Goal: Task Accomplishment & Management: Use online tool/utility

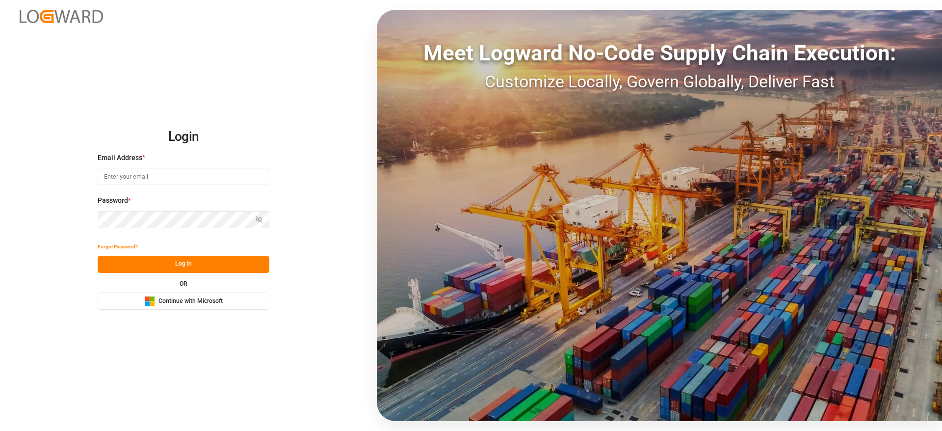
click at [201, 301] on span "Continue with Microsoft" at bounding box center [190, 301] width 64 height 9
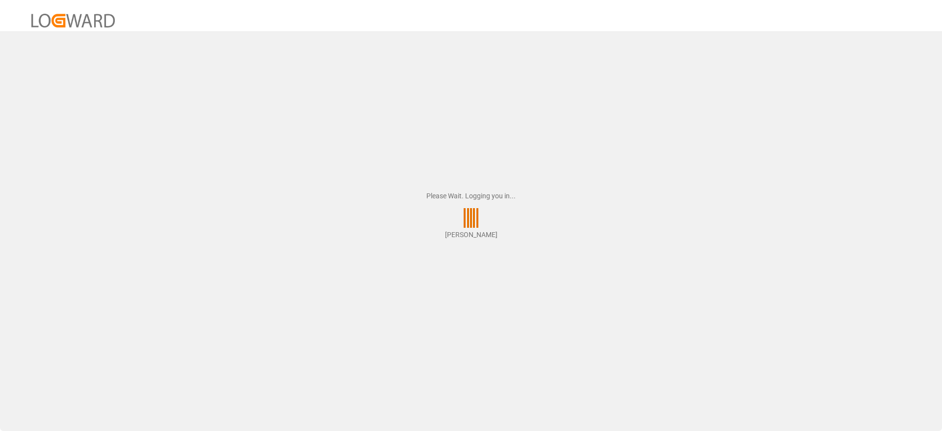
click at [201, 301] on div "Please Wait. Logging you in... [PERSON_NAME]" at bounding box center [471, 215] width 942 height 431
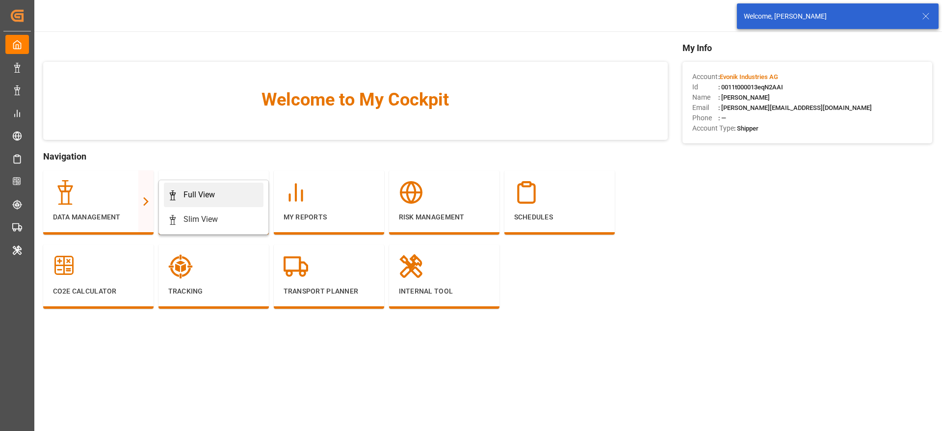
click at [201, 201] on link "Full View" at bounding box center [214, 194] width 100 height 25
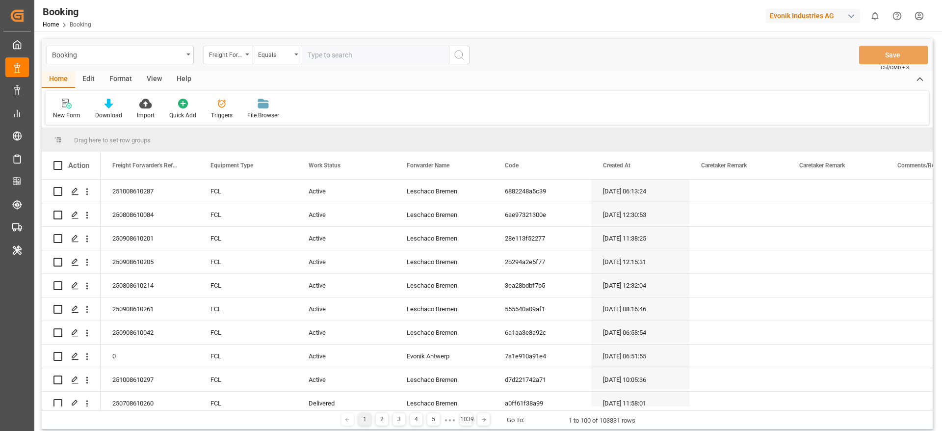
click at [121, 78] on div "Format" at bounding box center [120, 79] width 37 height 17
click at [68, 119] on div "Filter Rows" at bounding box center [67, 115] width 29 height 9
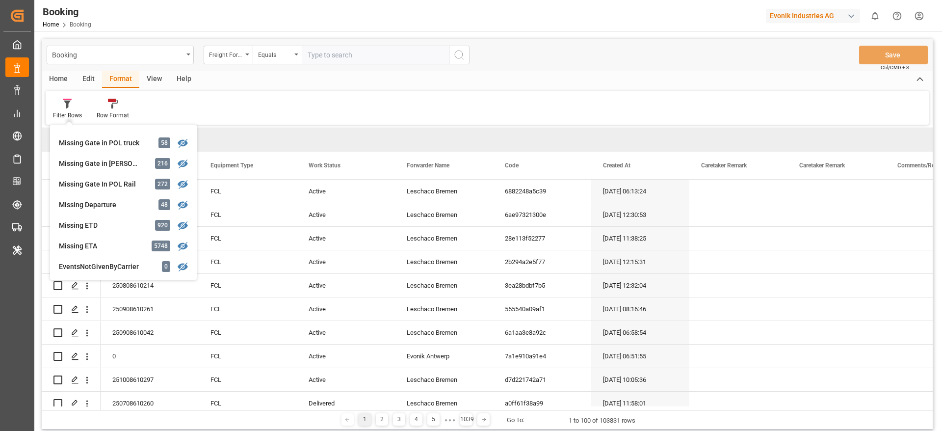
scroll to position [147, 0]
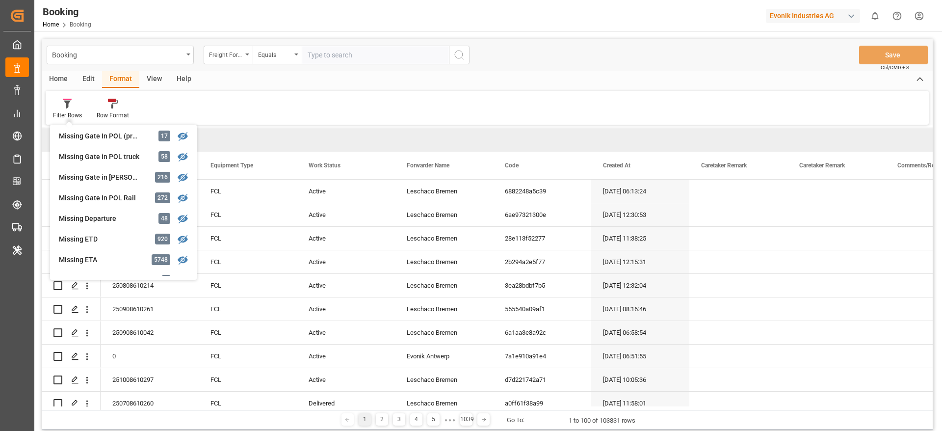
click at [792, 18] on div "Evonik Industries AG" at bounding box center [812, 16] width 94 height 14
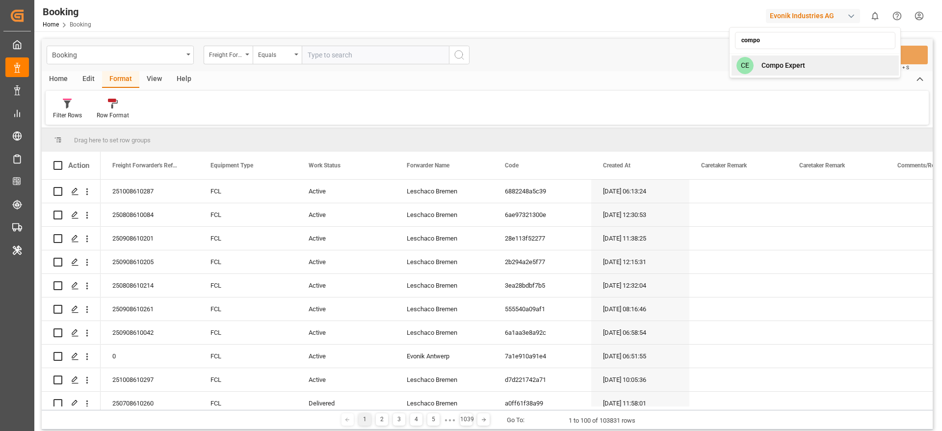
type input "compo"
click at [792, 71] on div "[PERSON_NAME] Expert" at bounding box center [814, 65] width 167 height 20
